Goal: Check status: Check status

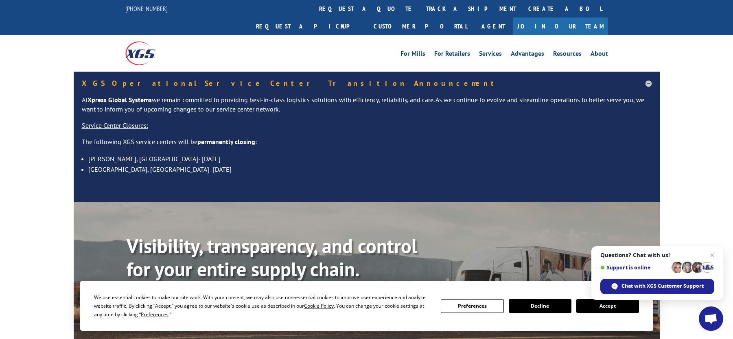
drag, startPoint x: 711, startPoint y: 252, endPoint x: 689, endPoint y: 272, distance: 30.3
click at [711, 252] on span "Open chat" at bounding box center [712, 255] width 10 height 10
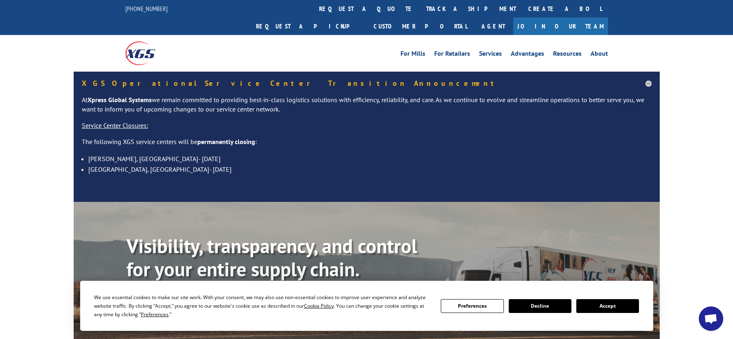
drag, startPoint x: 623, startPoint y: 305, endPoint x: 613, endPoint y: 299, distance: 11.9
click at [623, 305] on button "Accept" at bounding box center [607, 306] width 63 height 14
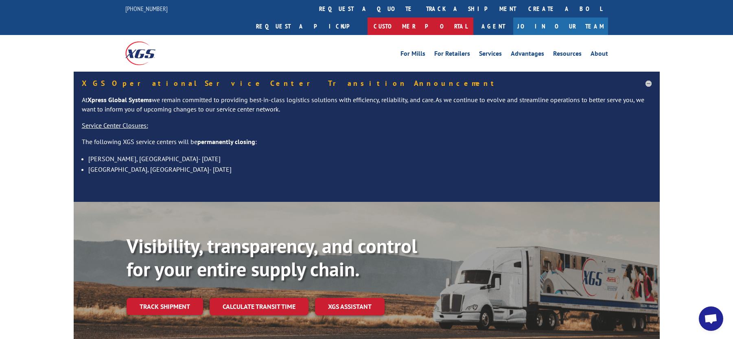
click at [473, 18] on link "Customer Portal" at bounding box center [421, 27] width 106 height 18
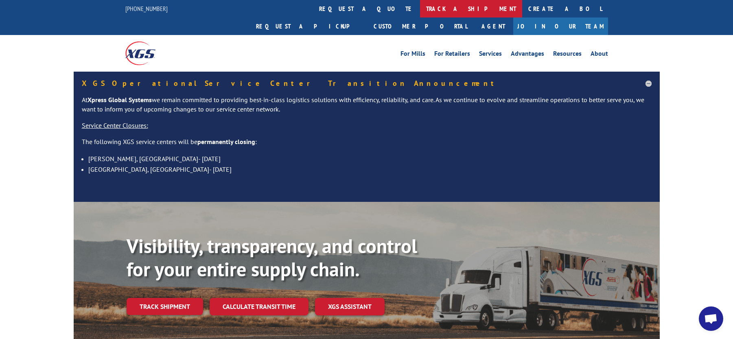
click at [420, 9] on link "track a shipment" at bounding box center [471, 9] width 102 height 18
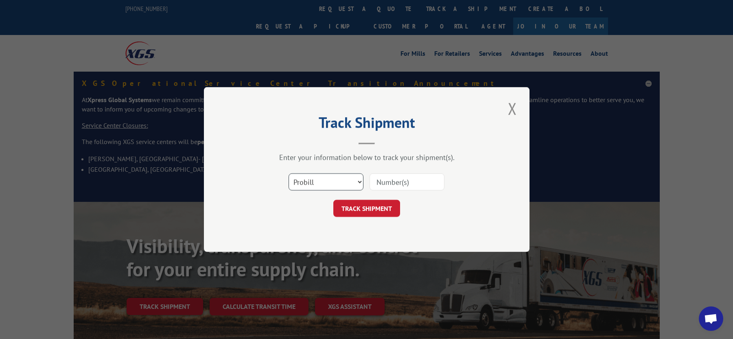
click at [351, 183] on select "Select category... Probill BOL PO" at bounding box center [326, 181] width 75 height 17
select select "bol"
click at [289, 173] on select "Select category... Probill BOL PO" at bounding box center [326, 181] width 75 height 17
click at [409, 179] on input at bounding box center [407, 181] width 75 height 17
paste input "HD00673146"
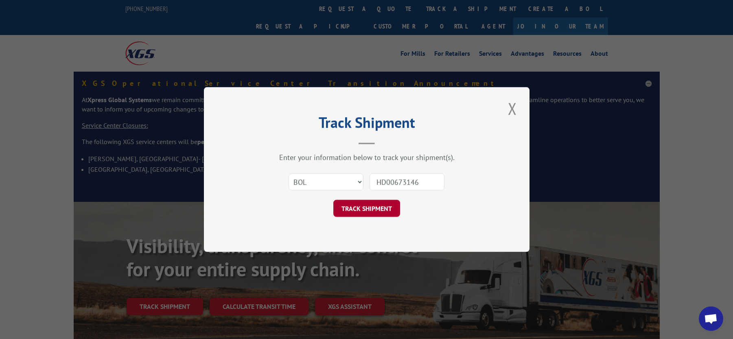
type input "HD00673146"
click at [380, 205] on button "TRACK SHIPMENT" at bounding box center [366, 208] width 67 height 17
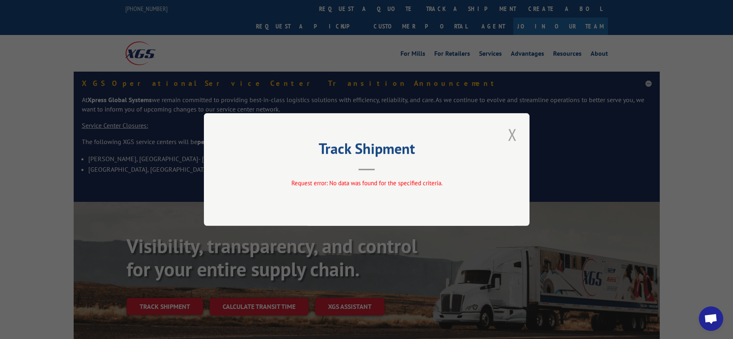
click at [516, 136] on button "Close modal" at bounding box center [512, 134] width 14 height 22
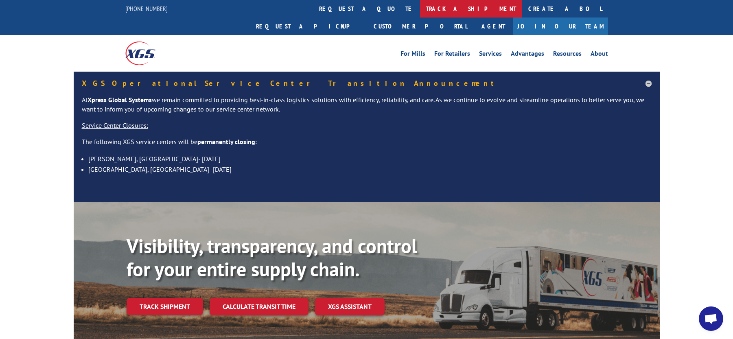
click at [420, 5] on link "track a shipment" at bounding box center [471, 9] width 102 height 18
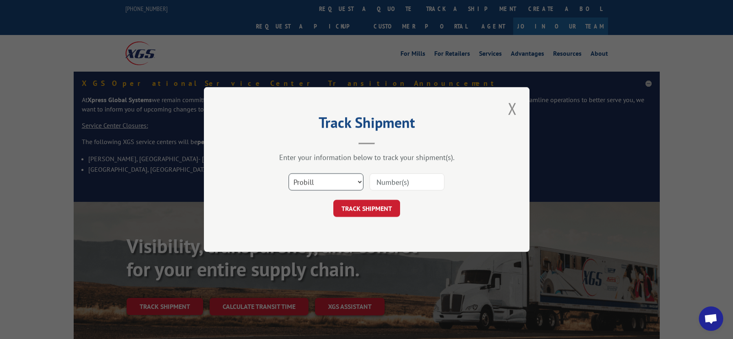
click at [342, 182] on select "Select category... Probill BOL PO" at bounding box center [326, 181] width 75 height 17
select select "po"
click at [289, 173] on select "Select category... Probill BOL PO" at bounding box center [326, 181] width 75 height 17
click at [392, 185] on input at bounding box center [407, 181] width 75 height 17
paste input "HD00673146"
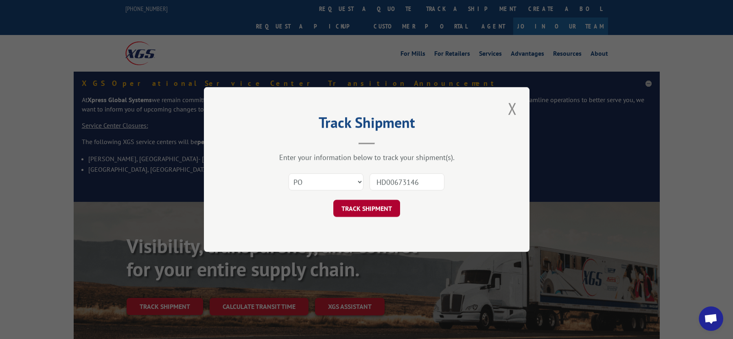
type input "HD00673146"
click at [377, 207] on button "TRACK SHIPMENT" at bounding box center [366, 208] width 67 height 17
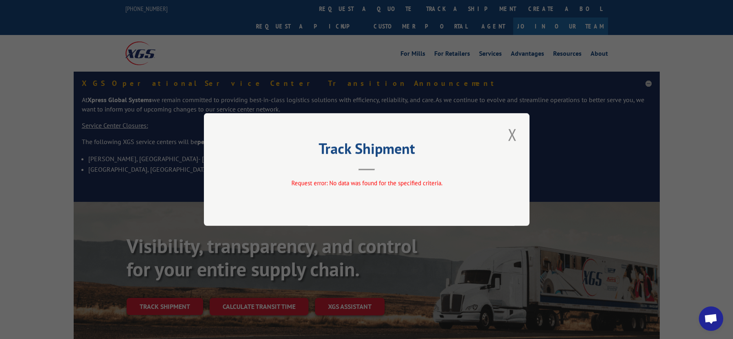
drag, startPoint x: 508, startPoint y: 135, endPoint x: 463, endPoint y: 128, distance: 45.8
click at [508, 135] on button "Close modal" at bounding box center [512, 134] width 14 height 22
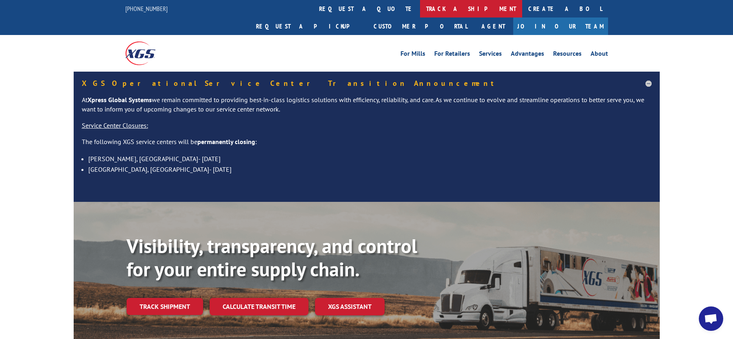
click at [420, 12] on link "track a shipment" at bounding box center [471, 9] width 102 height 18
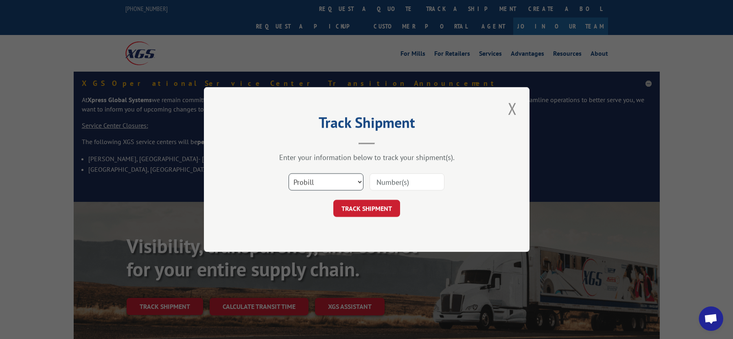
click at [348, 185] on select "Select category... Probill BOL PO" at bounding box center [326, 181] width 75 height 17
select select "po"
click at [289, 173] on select "Select category... Probill BOL PO" at bounding box center [326, 181] width 75 height 17
click at [397, 184] on input at bounding box center [407, 181] width 75 height 17
paste input "03645479"
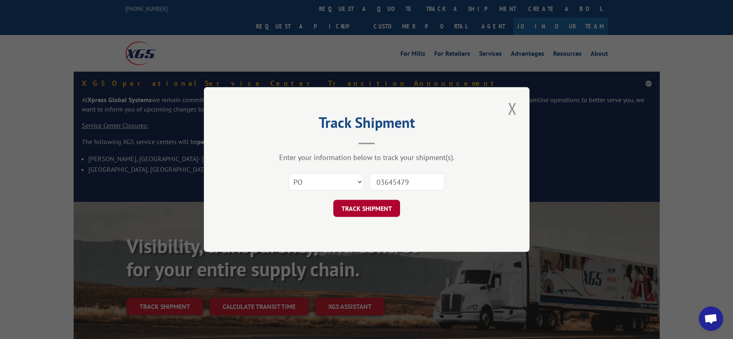
type input "03645479"
click at [374, 208] on button "TRACK SHIPMENT" at bounding box center [366, 208] width 67 height 17
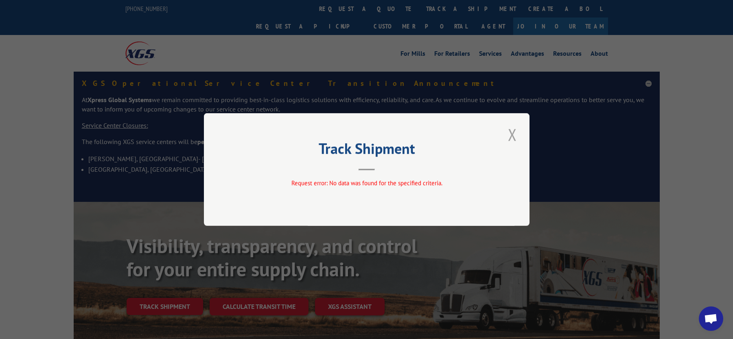
click at [513, 138] on button "Close modal" at bounding box center [512, 134] width 14 height 22
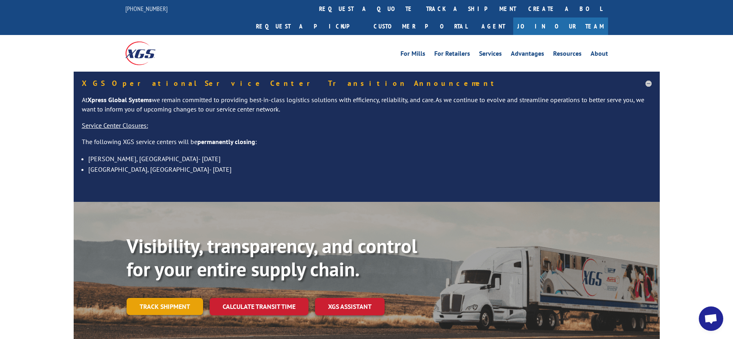
click at [169, 298] on link "Track shipment" at bounding box center [165, 306] width 77 height 17
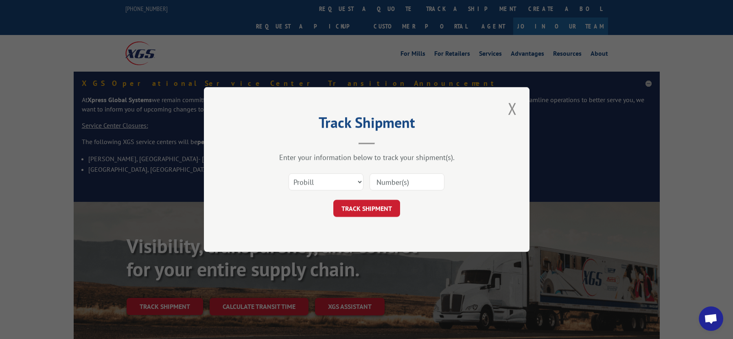
drag, startPoint x: 400, startPoint y: 176, endPoint x: 402, endPoint y: 190, distance: 13.9
click at [400, 177] on input at bounding box center [407, 181] width 75 height 17
paste input "16944710"
type input "16944710"
click at [369, 212] on button "TRACK SHIPMENT" at bounding box center [366, 208] width 67 height 17
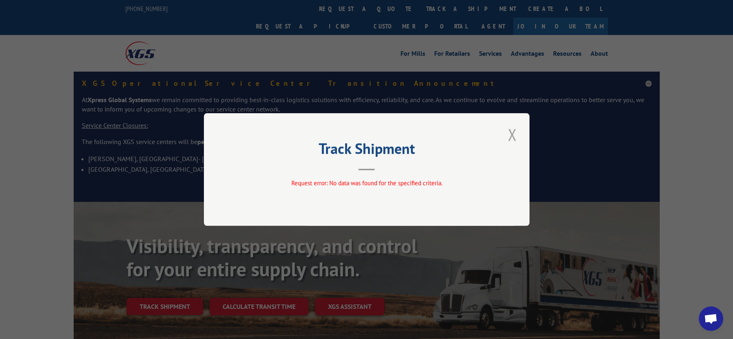
click at [513, 133] on button "Close modal" at bounding box center [512, 134] width 14 height 22
